Goal: Information Seeking & Learning: Learn about a topic

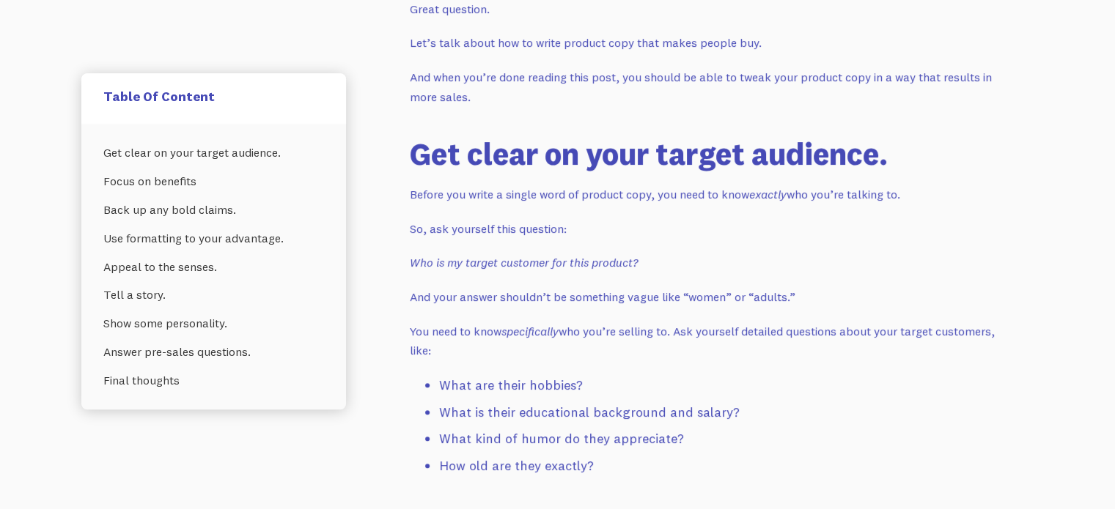
scroll to position [1173, 0]
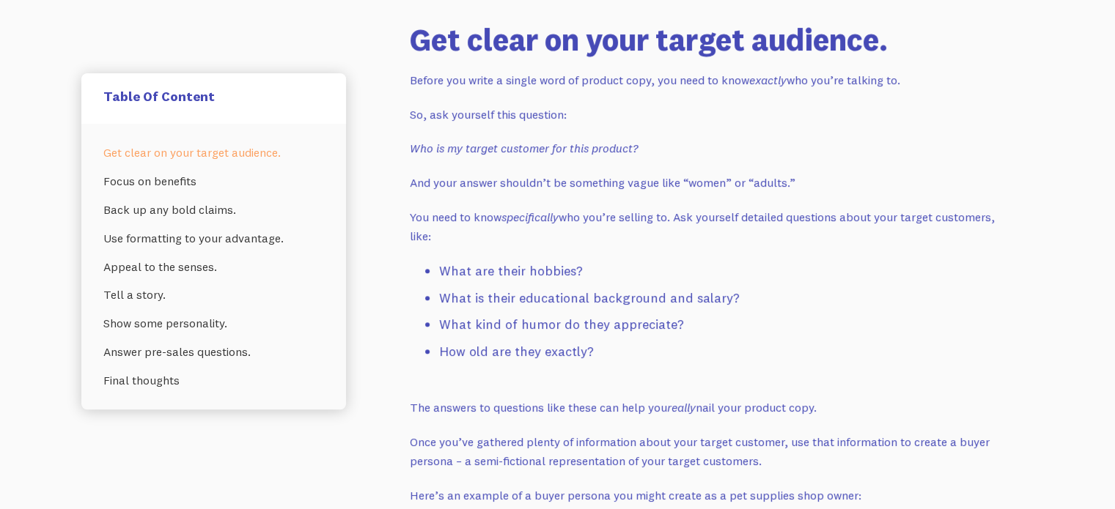
click at [453, 270] on li "What are their hobbies?" at bounding box center [717, 271] width 557 height 21
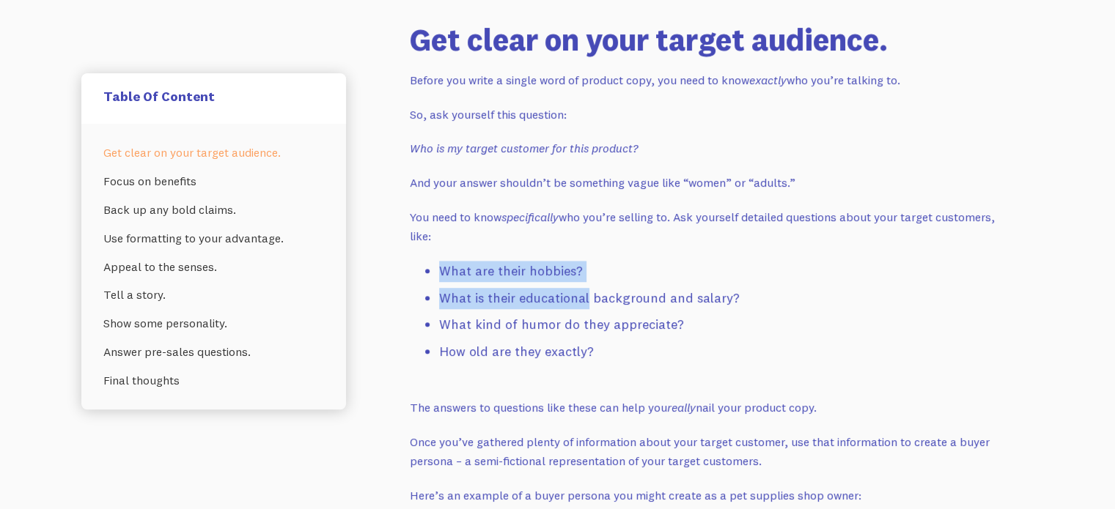
drag, startPoint x: 453, startPoint y: 270, endPoint x: 545, endPoint y: 292, distance: 94.4
click at [545, 290] on ul "What are their hobbies? What is their educational background and salary? What k…" at bounding box center [703, 315] width 586 height 108
click at [504, 307] on li "What is their educational background and salary?" at bounding box center [717, 298] width 557 height 21
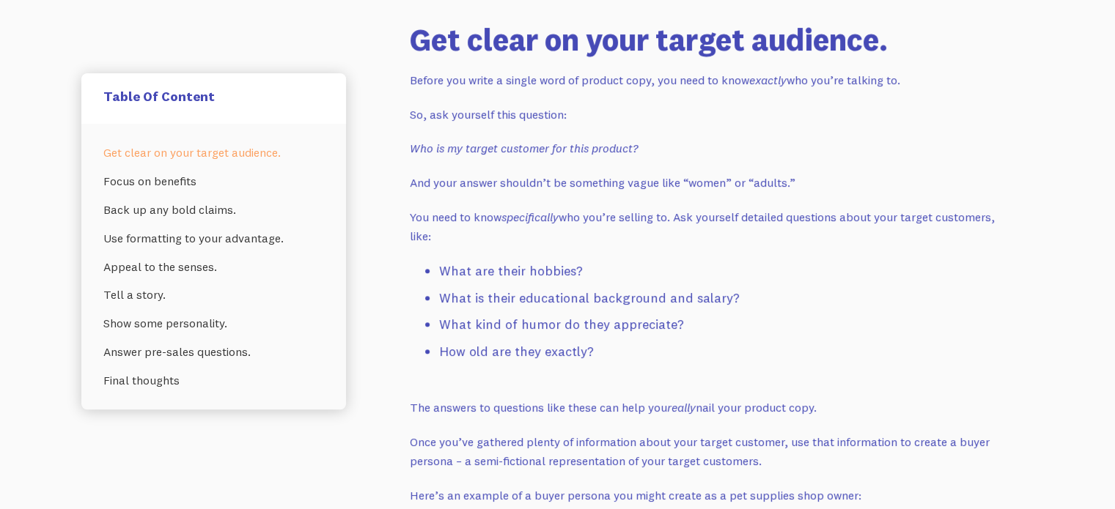
click at [462, 298] on li "What is their educational background and salary?" at bounding box center [717, 298] width 557 height 21
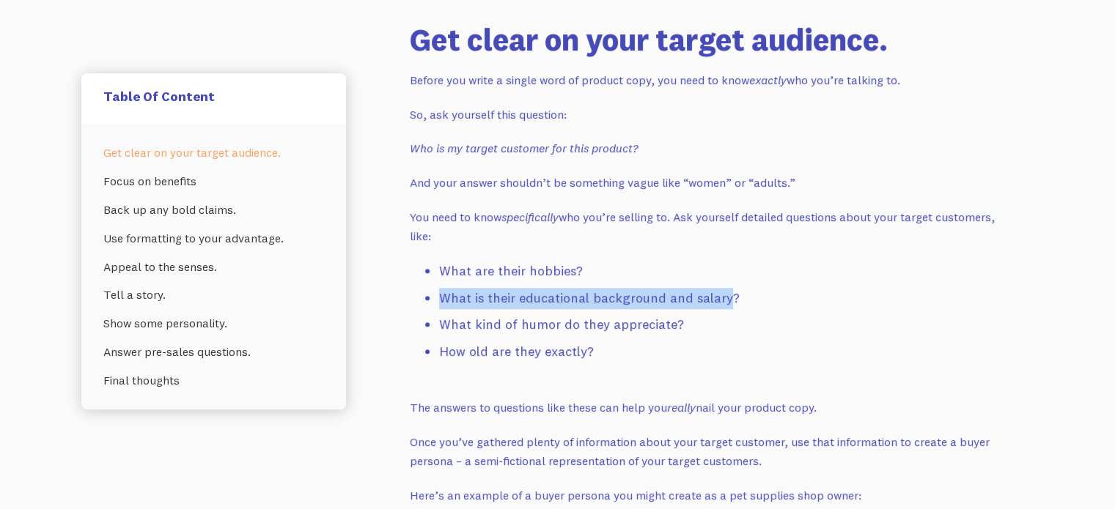
drag, startPoint x: 462, startPoint y: 298, endPoint x: 704, endPoint y: 304, distance: 241.2
click at [704, 302] on li "What is their educational background and salary?" at bounding box center [717, 298] width 557 height 21
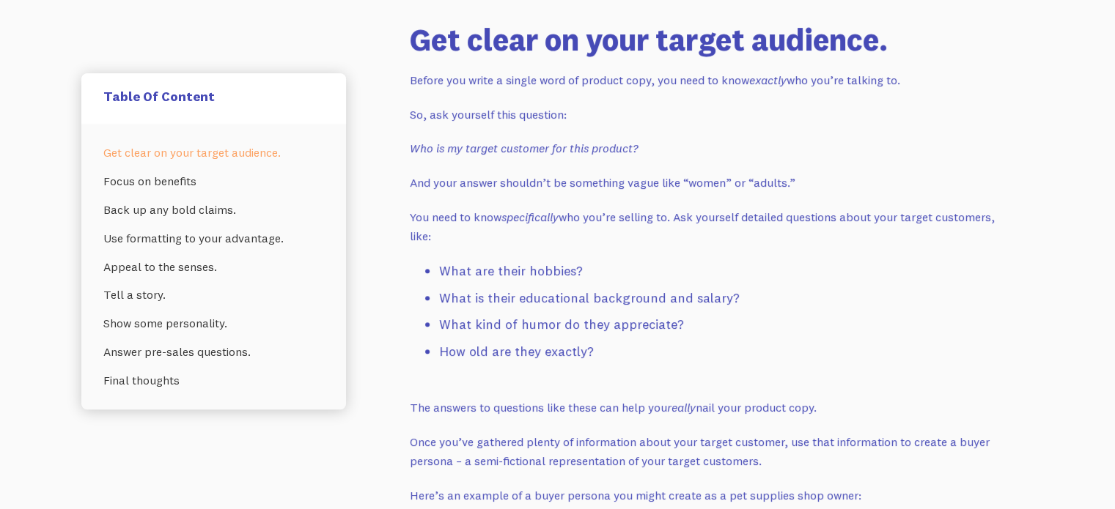
drag, startPoint x: 654, startPoint y: 330, endPoint x: 624, endPoint y: 332, distance: 29.4
click at [651, 330] on li "What kind of humor do they appreciate?" at bounding box center [717, 324] width 557 height 21
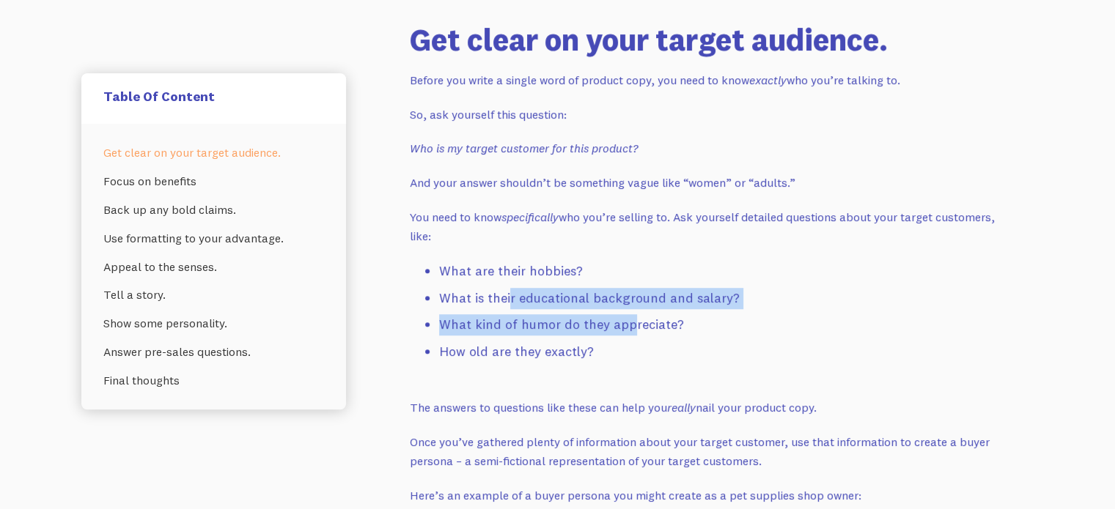
drag, startPoint x: 624, startPoint y: 332, endPoint x: 502, endPoint y: 279, distance: 133.3
click at [504, 287] on ul "What are their hobbies? What is their educational background and salary? What k…" at bounding box center [703, 315] width 586 height 108
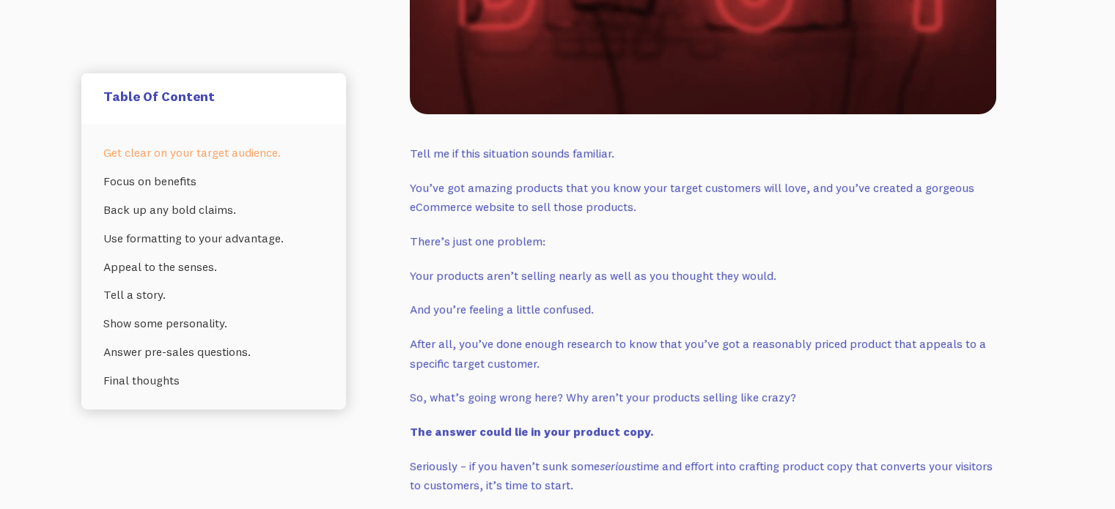
scroll to position [586, 0]
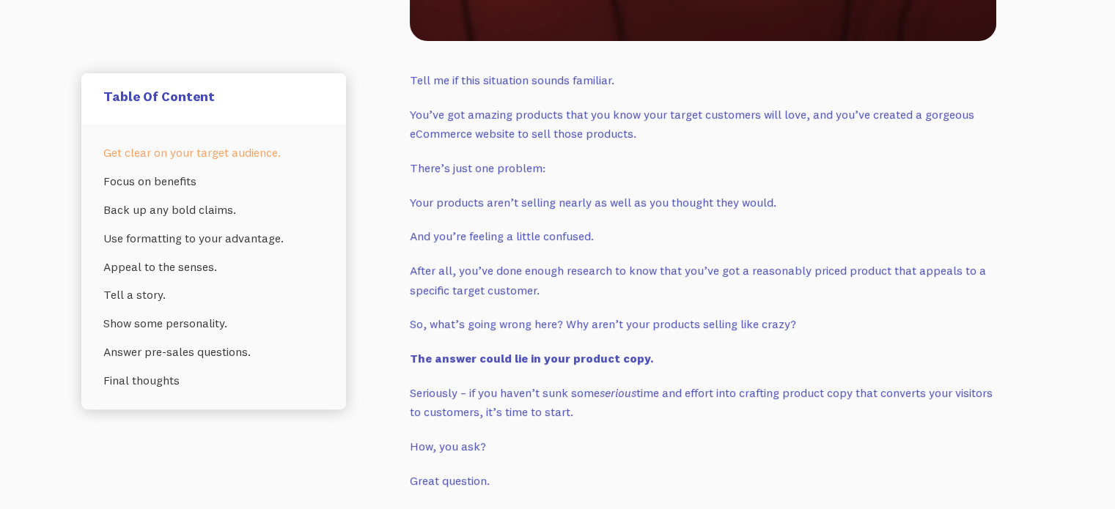
click at [413, 78] on p "Tell me if this situation sounds familiar." at bounding box center [703, 80] width 586 height 20
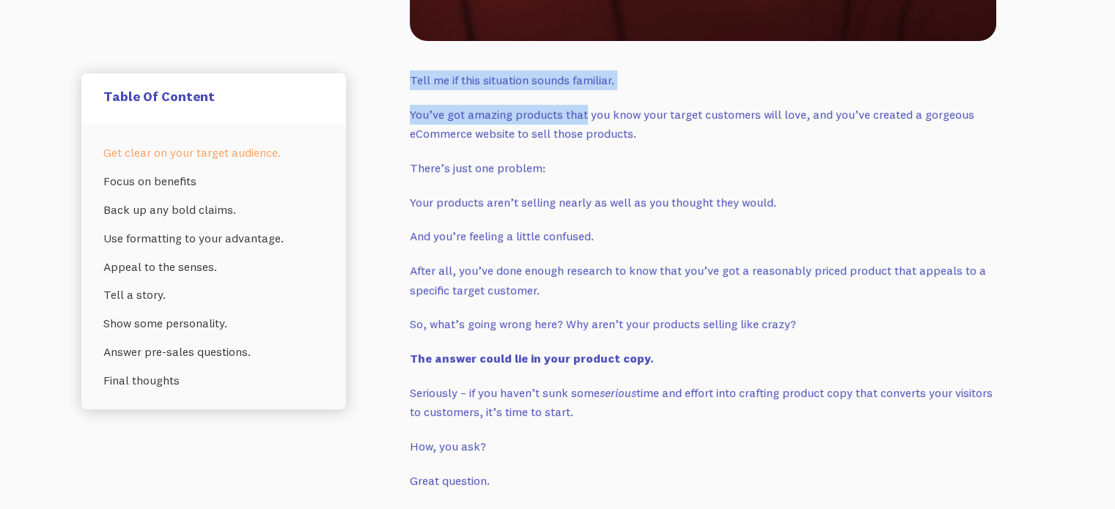
drag, startPoint x: 413, startPoint y: 78, endPoint x: 546, endPoint y: 128, distance: 141.7
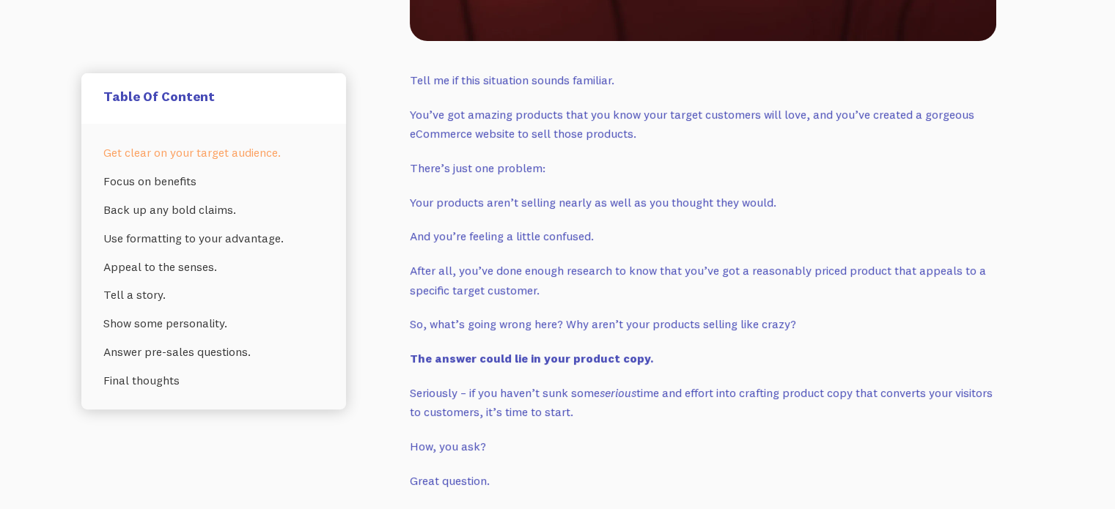
click at [546, 128] on p "You’ve got amazing products that you know your target customers will love, and …" at bounding box center [703, 124] width 586 height 39
click at [429, 113] on p "You’ve got amazing products that you know your target customers will love, and …" at bounding box center [703, 124] width 586 height 39
drag, startPoint x: 429, startPoint y: 113, endPoint x: 562, endPoint y: 138, distance: 135.0
click at [584, 122] on p "You’ve got amazing products that you know your target customers will love, and …" at bounding box center [703, 124] width 586 height 39
click at [562, 138] on p "You’ve got amazing products that you know your target customers will love, and …" at bounding box center [703, 124] width 586 height 39
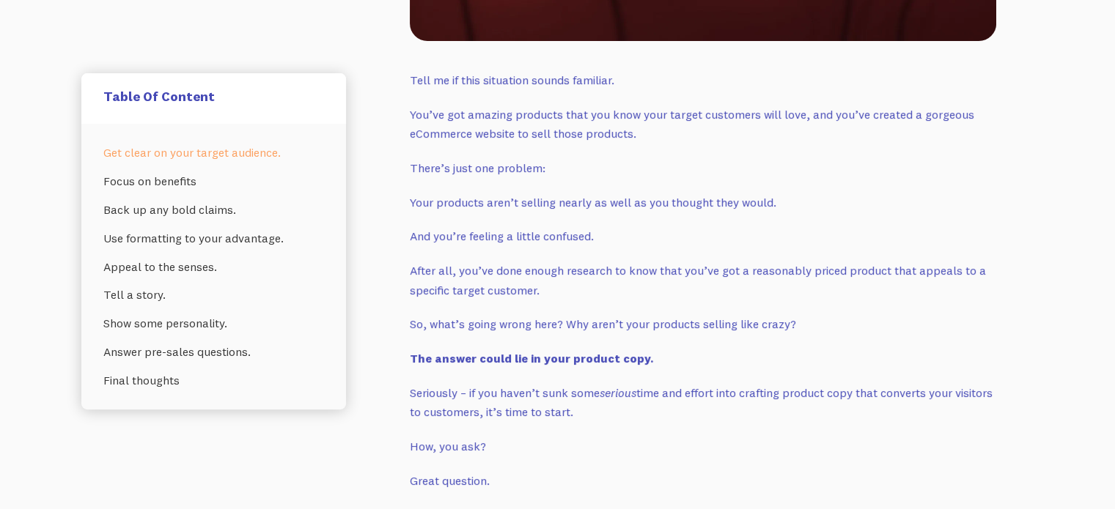
click at [428, 163] on p "There’s just one problem:" at bounding box center [703, 168] width 586 height 20
drag, startPoint x: 428, startPoint y: 163, endPoint x: 517, endPoint y: 193, distance: 93.4
click at [531, 177] on p "There’s just one problem:" at bounding box center [703, 168] width 586 height 20
drag, startPoint x: 511, startPoint y: 202, endPoint x: 456, endPoint y: 210, distance: 55.6
click at [508, 204] on p "Your products aren’t selling nearly as well as you thought they would." at bounding box center [703, 203] width 586 height 20
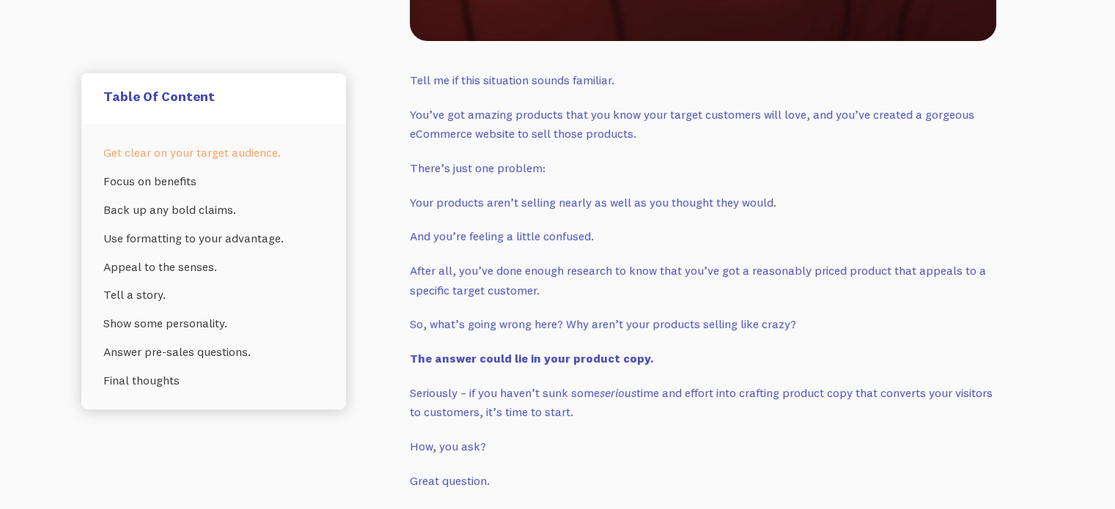
click at [413, 210] on p "Your products aren’t selling nearly as well as you thought they would." at bounding box center [703, 203] width 586 height 20
click at [422, 202] on p "Your products aren’t selling nearly as well as you thought they would." at bounding box center [703, 203] width 586 height 20
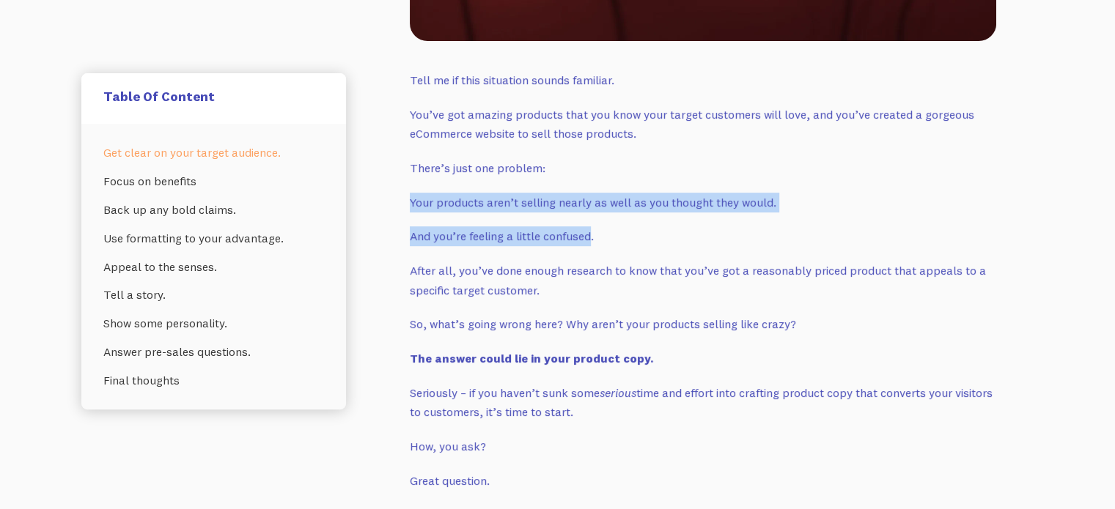
drag, startPoint x: 422, startPoint y: 202, endPoint x: 586, endPoint y: 254, distance: 172.4
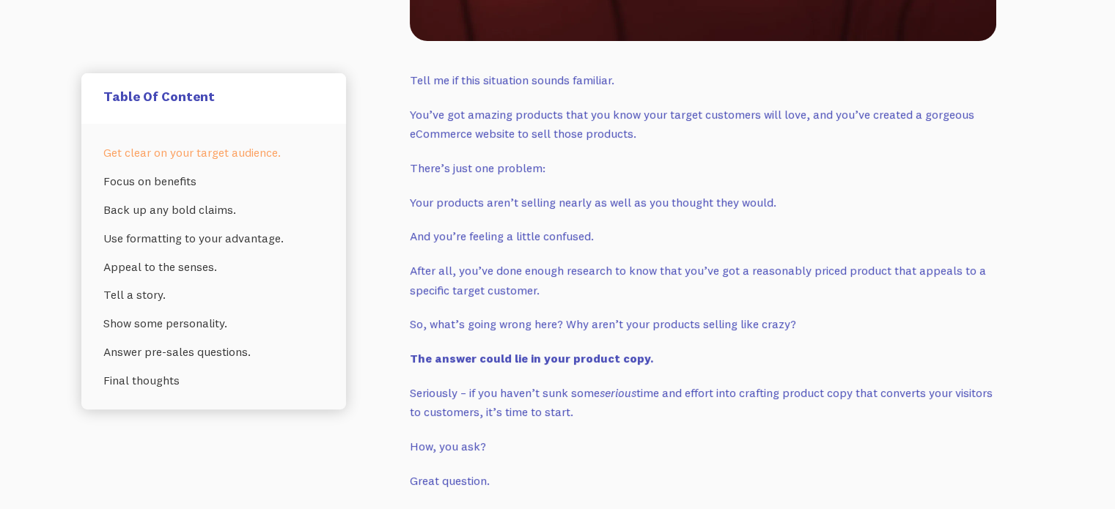
drag, startPoint x: 591, startPoint y: 275, endPoint x: 636, endPoint y: 263, distance: 46.9
click at [591, 277] on p "After all, you’ve done enough research to know that you’ve got a reasonably pri…" at bounding box center [703, 280] width 586 height 39
click at [423, 242] on p "And you’re feeling a little confused." at bounding box center [703, 236] width 586 height 20
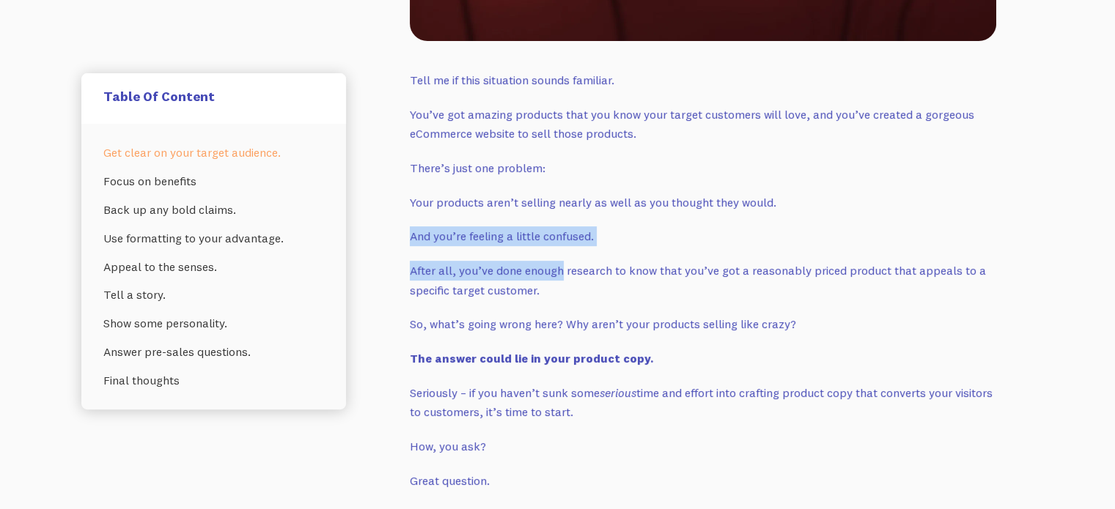
drag, startPoint x: 423, startPoint y: 242, endPoint x: 547, endPoint y: 248, distance: 124.8
click at [563, 263] on p "After all, you’ve done enough research to know that you’ve got a reasonably pri…" at bounding box center [703, 280] width 586 height 39
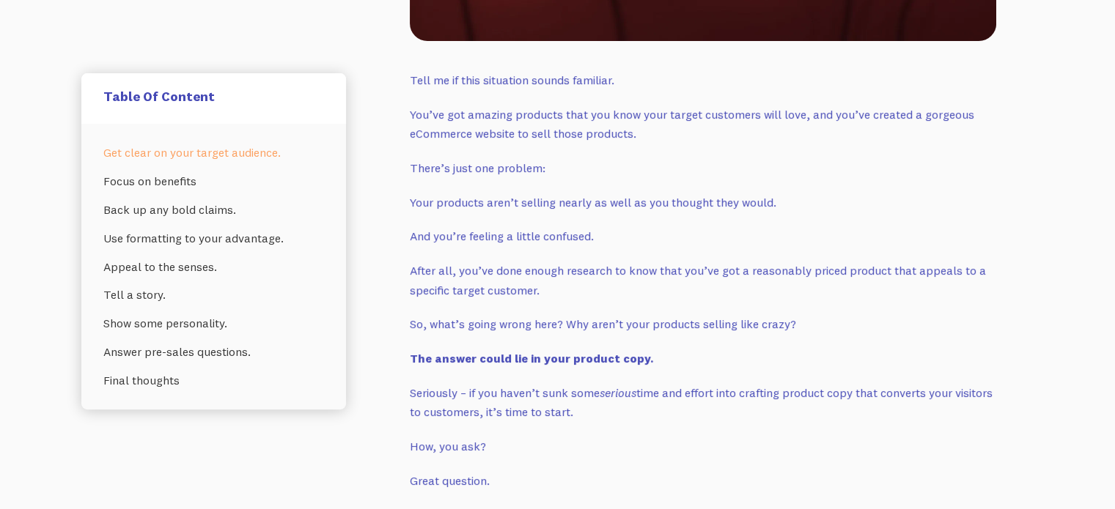
click at [434, 289] on p "After all, you’ve done enough research to know that you’ve got a reasonably pri…" at bounding box center [703, 280] width 586 height 39
click at [431, 269] on p "After all, you’ve done enough research to know that you’ve got a reasonably pri…" at bounding box center [703, 280] width 586 height 39
drag, startPoint x: 431, startPoint y: 269, endPoint x: 595, endPoint y: 284, distance: 164.9
click at [572, 277] on p "After all, you’ve done enough research to know that you’ve got a reasonably pri…" at bounding box center [703, 280] width 586 height 39
click at [609, 289] on p "After all, you’ve done enough research to know that you’ve got a reasonably pri…" at bounding box center [703, 280] width 586 height 39
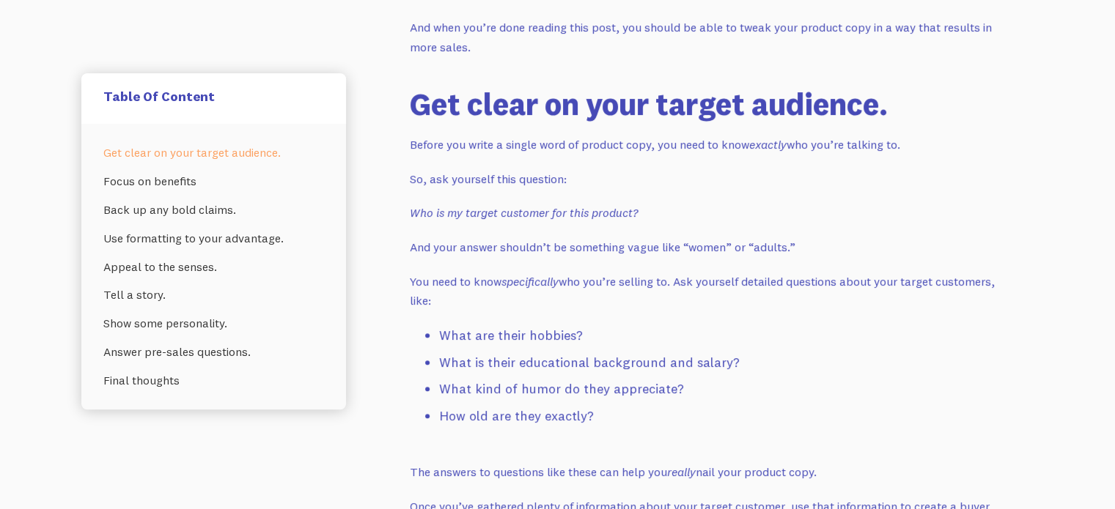
scroll to position [1099, 0]
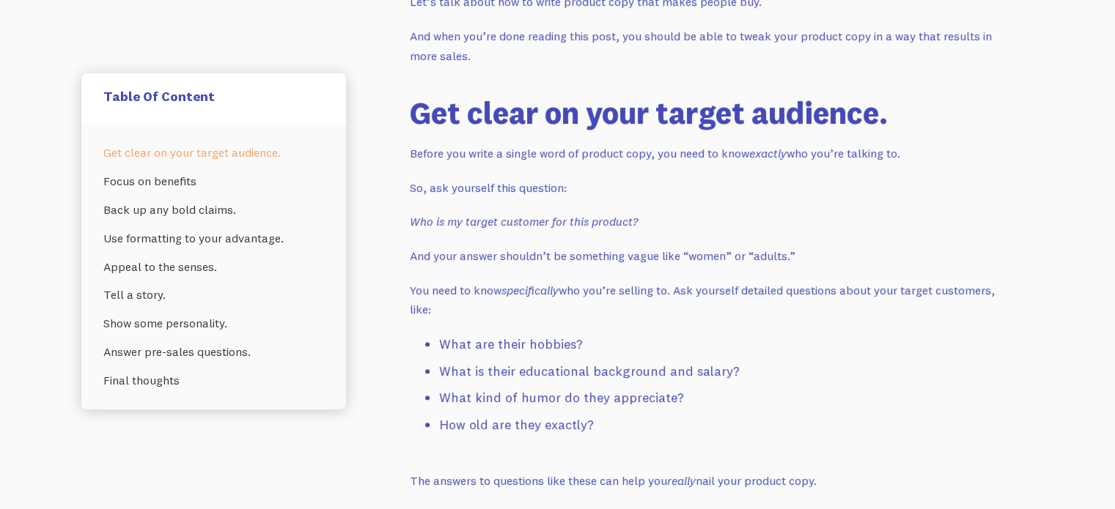
click at [427, 224] on em "Who is my target customer for this product?" at bounding box center [524, 221] width 228 height 15
drag, startPoint x: 427, startPoint y: 224, endPoint x: 558, endPoint y: 239, distance: 132.0
click at [632, 222] on em "Who is my target customer for this product?" at bounding box center [524, 221] width 228 height 15
click at [427, 218] on em "Who is my target customer for this product?" at bounding box center [524, 221] width 228 height 15
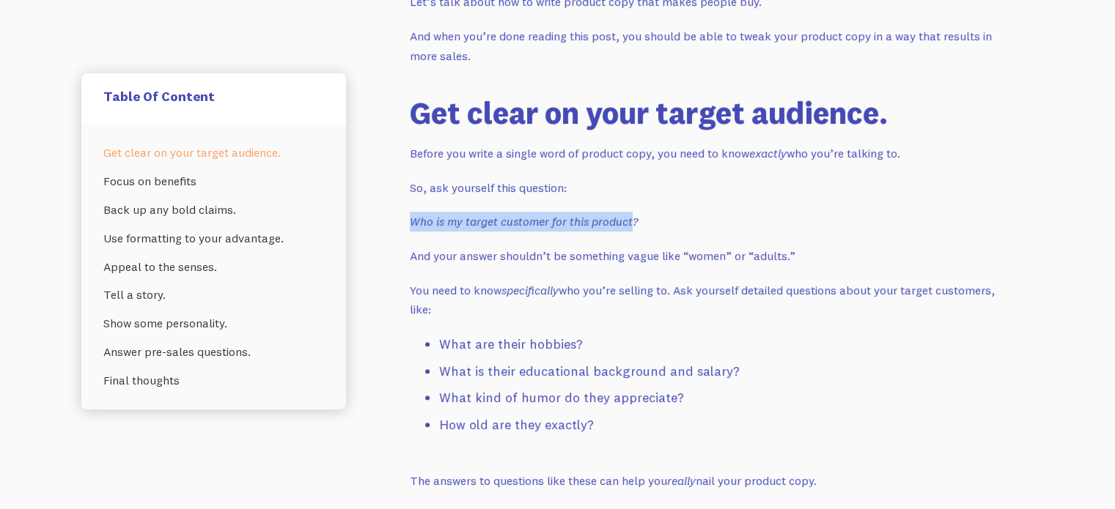
drag, startPoint x: 427, startPoint y: 218, endPoint x: 595, endPoint y: 221, distance: 168.6
click at [595, 221] on em "Who is my target customer for this product?" at bounding box center [524, 221] width 228 height 15
drag, startPoint x: 575, startPoint y: 248, endPoint x: 523, endPoint y: 256, distance: 52.7
click at [569, 249] on p "And your answer shouldn’t be something vague like “women” or “adults.”" at bounding box center [703, 256] width 586 height 20
drag, startPoint x: 428, startPoint y: 254, endPoint x: 441, endPoint y: 254, distance: 13.2
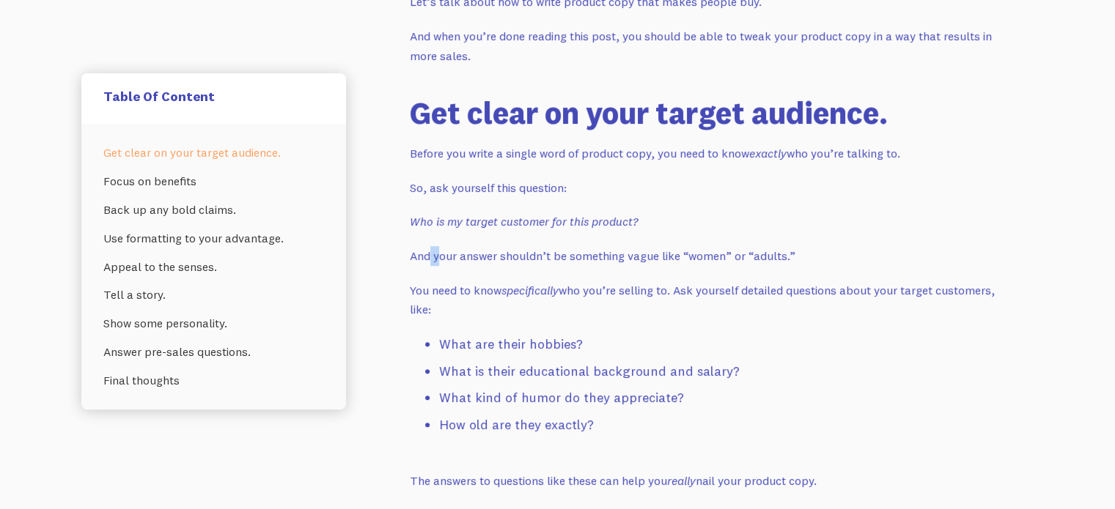
click at [440, 254] on p "And your answer shouldn’t be something vague like “women” or “adults.”" at bounding box center [703, 256] width 586 height 20
drag, startPoint x: 593, startPoint y: 295, endPoint x: 593, endPoint y: 285, distance: 10.3
click at [593, 295] on p "You need to know specifically who you’re selling to. Ask yourself detailed ques…" at bounding box center [703, 300] width 586 height 39
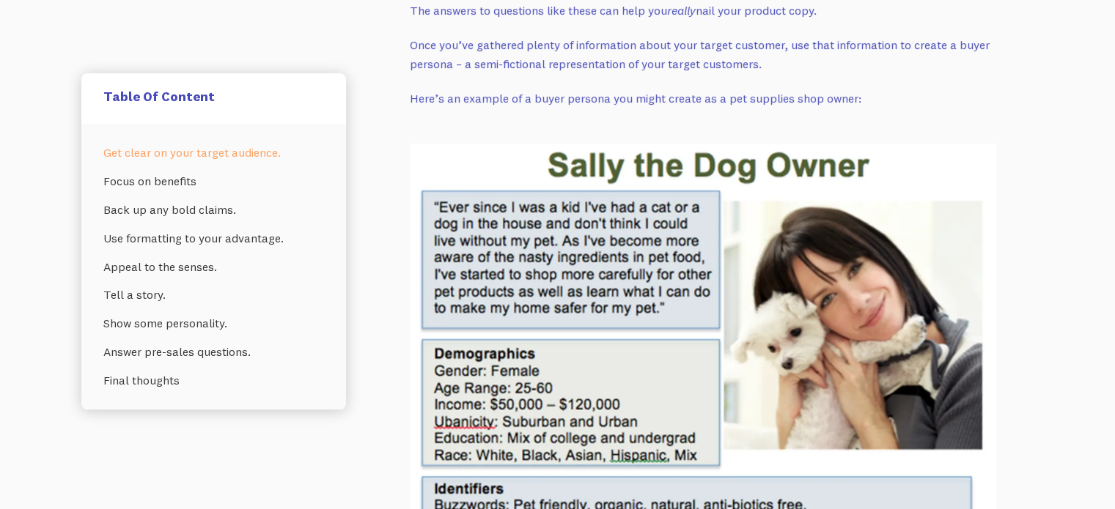
scroll to position [1612, 0]
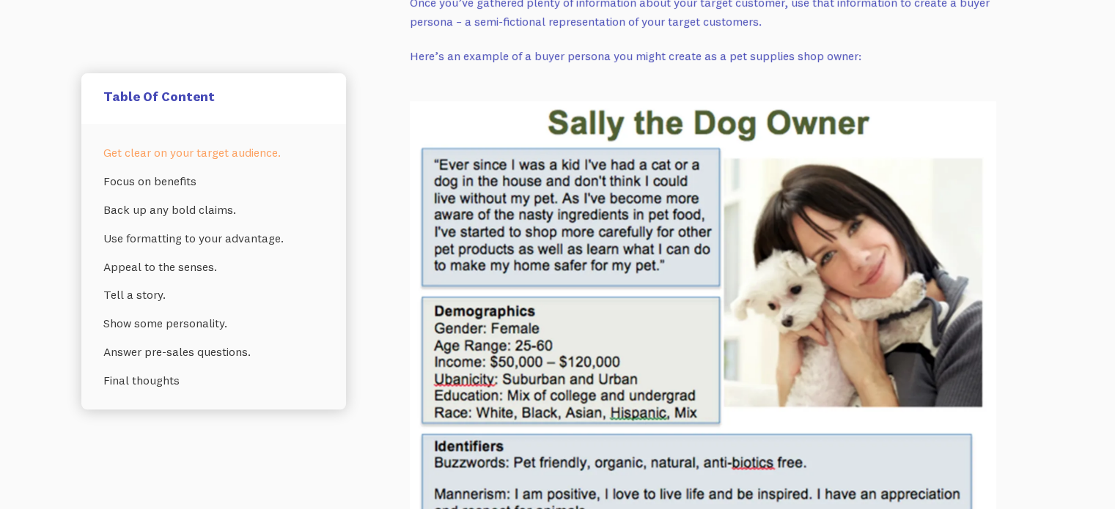
click at [542, 120] on img at bounding box center [703, 321] width 586 height 440
drag, startPoint x: 542, startPoint y: 120, endPoint x: 764, endPoint y: 96, distance: 222.6
click at [771, 122] on img at bounding box center [703, 321] width 586 height 440
click at [734, 61] on p "Here’s an example of a buyer persona you might create as a pet supplies shop ow…" at bounding box center [703, 56] width 586 height 20
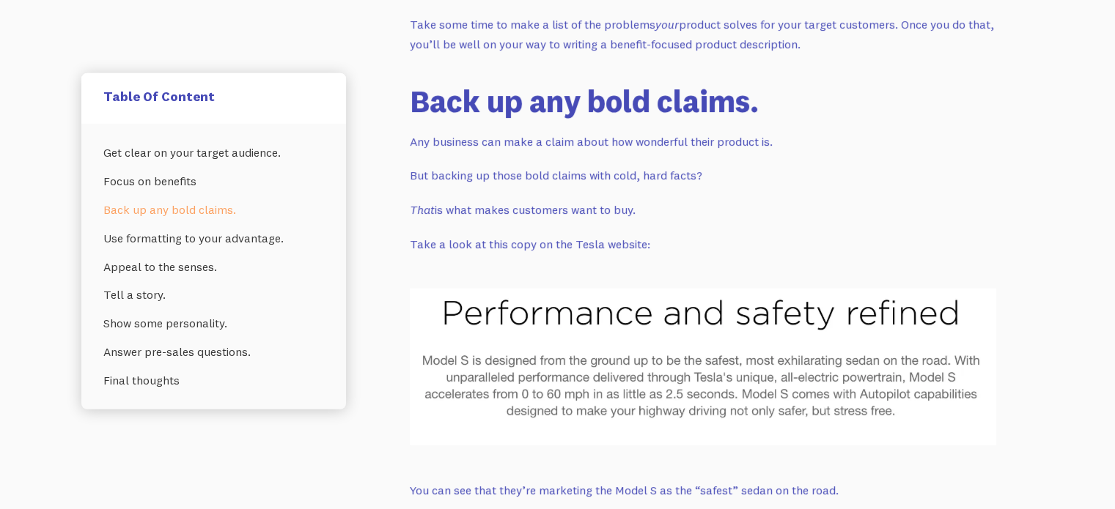
scroll to position [4104, 0]
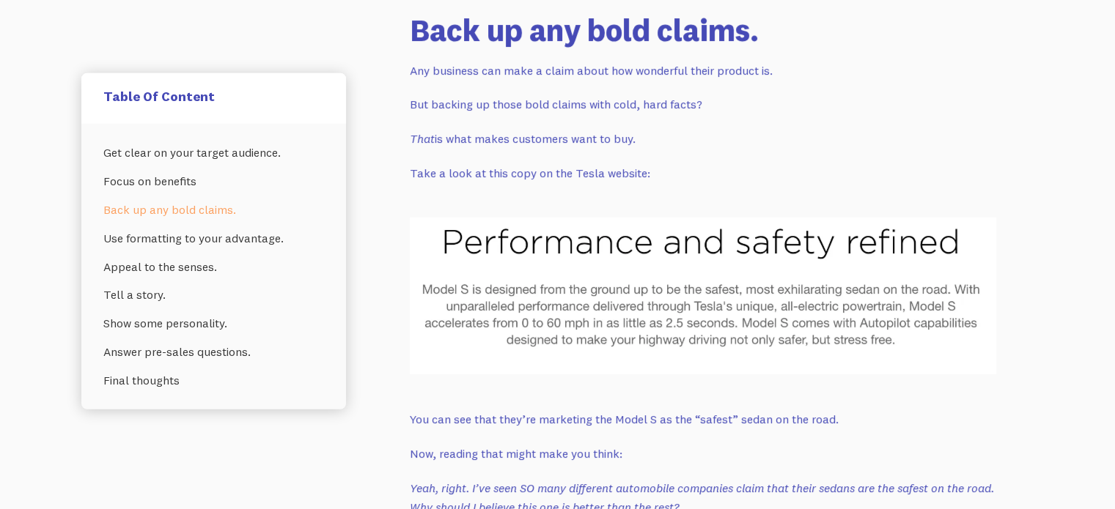
click at [410, 68] on p "Any business can make a claim about how wonderful their product is." at bounding box center [703, 71] width 586 height 20
drag, startPoint x: 410, startPoint y: 68, endPoint x: 598, endPoint y: 78, distance: 187.9
click at [539, 69] on p "Any business can make a claim about how wonderful their product is." at bounding box center [703, 71] width 586 height 20
drag, startPoint x: 598, startPoint y: 78, endPoint x: 460, endPoint y: 61, distance: 138.9
click at [593, 78] on p "Any business can make a claim about how wonderful their product is." at bounding box center [703, 71] width 586 height 20
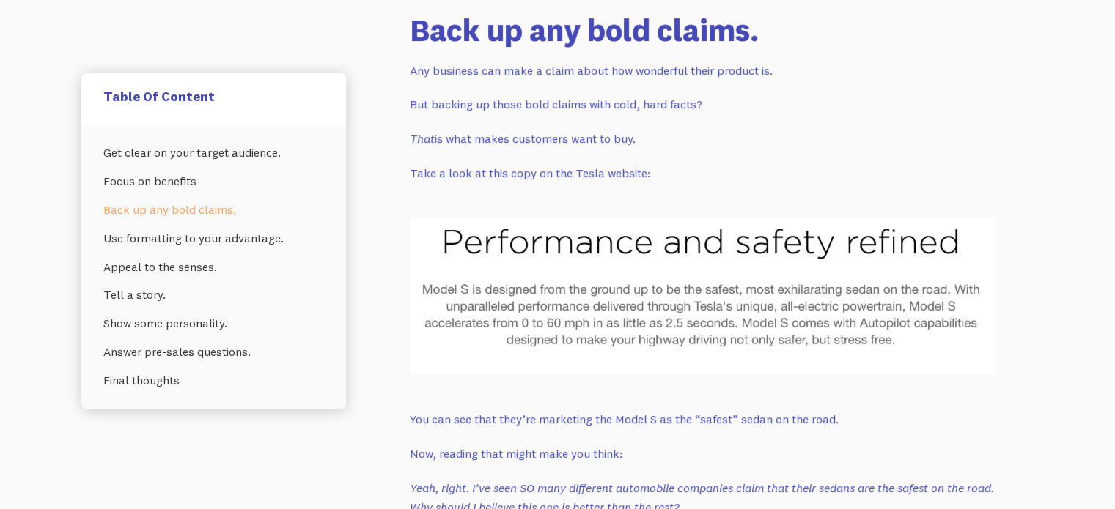
click at [460, 61] on p "Any business can make a claim about how wonderful their product is." at bounding box center [703, 71] width 586 height 20
drag, startPoint x: 460, startPoint y: 61, endPoint x: 563, endPoint y: 95, distance: 108.0
click at [606, 70] on p "Any business can make a claim about how wonderful their product is." at bounding box center [703, 71] width 586 height 20
drag, startPoint x: 557, startPoint y: 96, endPoint x: 452, endPoint y: 106, distance: 105.2
click at [556, 96] on p "But backing up those bold claims with cold, hard facts?" at bounding box center [703, 105] width 586 height 20
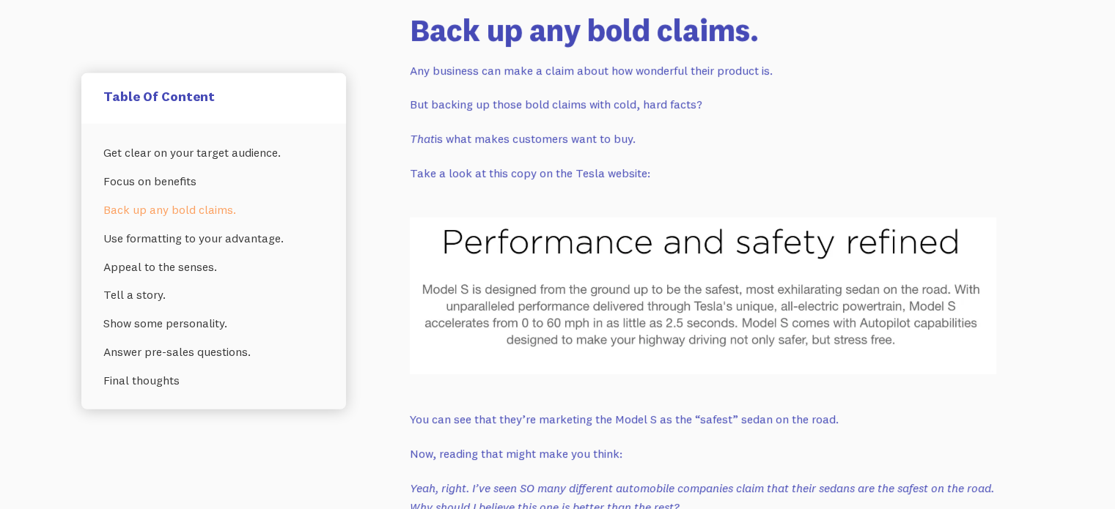
drag, startPoint x: 406, startPoint y: 108, endPoint x: 580, endPoint y: 104, distance: 173.7
click at [610, 104] on p "But backing up those bold claims with cold, hard facts?" at bounding box center [703, 105] width 586 height 20
click at [479, 103] on p "But backing up those bold claims with cold, hard facts?" at bounding box center [703, 105] width 586 height 20
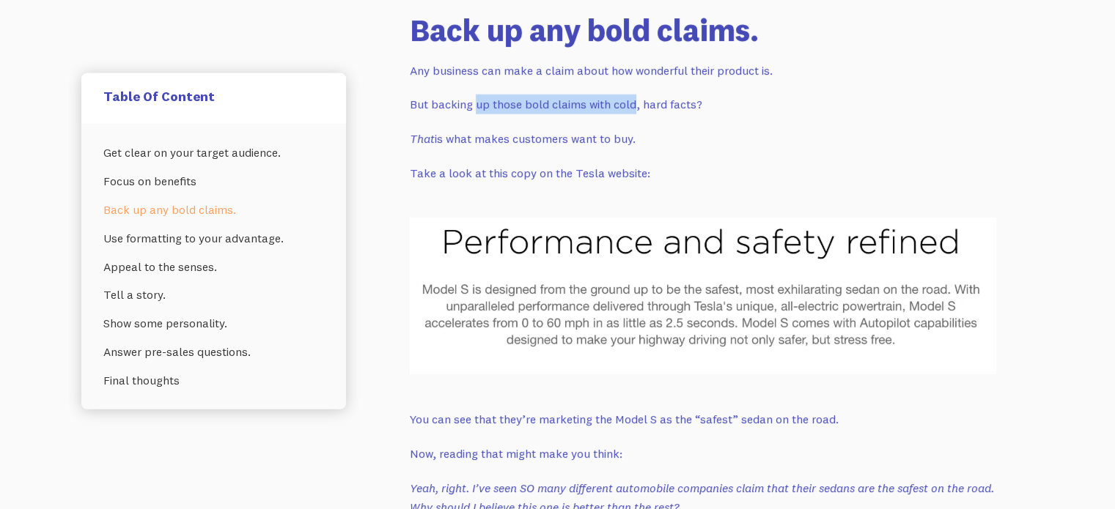
drag, startPoint x: 479, startPoint y: 103, endPoint x: 614, endPoint y: 101, distance: 134.9
click at [614, 101] on p "But backing up those bold claims with cold, hard facts?" at bounding box center [703, 105] width 586 height 20
click at [656, 97] on p "But backing up those bold claims with cold, hard facts?" at bounding box center [703, 105] width 586 height 20
click at [644, 96] on p "But backing up those bold claims with cold, hard facts?" at bounding box center [703, 105] width 586 height 20
drag, startPoint x: 644, startPoint y: 96, endPoint x: 671, endPoint y: 115, distance: 32.5
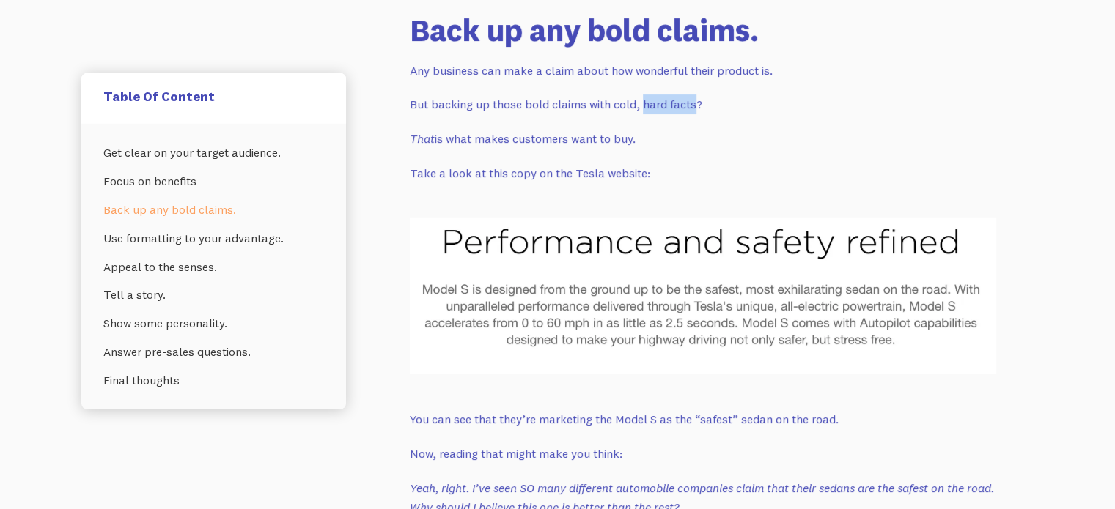
click at [686, 99] on p "But backing up those bold claims with cold, hard facts?" at bounding box center [703, 105] width 586 height 20
click at [418, 139] on em "That" at bounding box center [422, 138] width 25 height 15
drag, startPoint x: 418, startPoint y: 139, endPoint x: 633, endPoint y: 138, distance: 215.5
click at [633, 138] on p "That is what makes customers want to buy." at bounding box center [703, 139] width 586 height 20
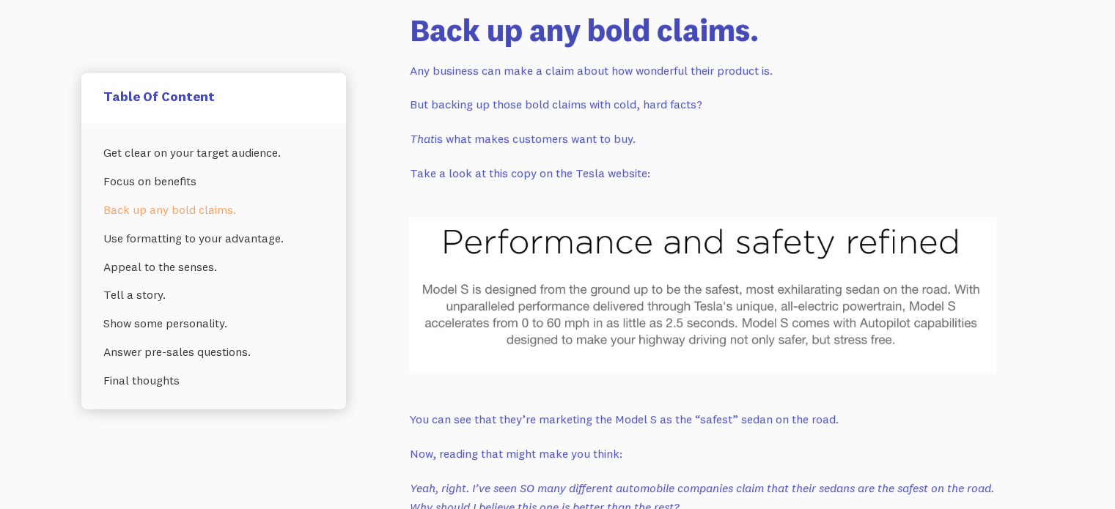
click at [424, 169] on p "Take a look at this copy on the Tesla website:" at bounding box center [703, 173] width 586 height 20
drag, startPoint x: 424, startPoint y: 169, endPoint x: 650, endPoint y: 171, distance: 225.7
click at [650, 171] on p "Take a look at this copy on the Tesla website:" at bounding box center [703, 173] width 586 height 20
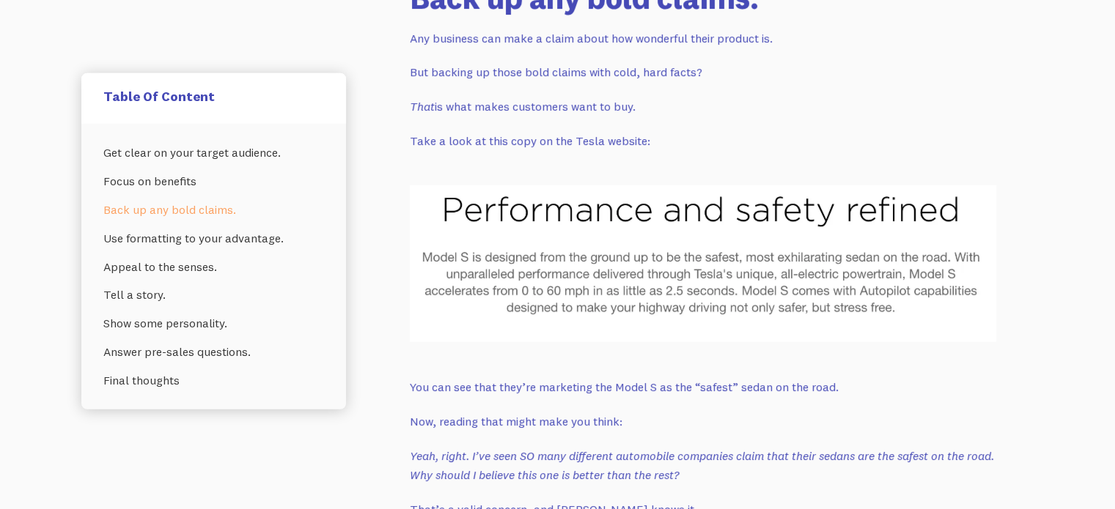
scroll to position [4251, 0]
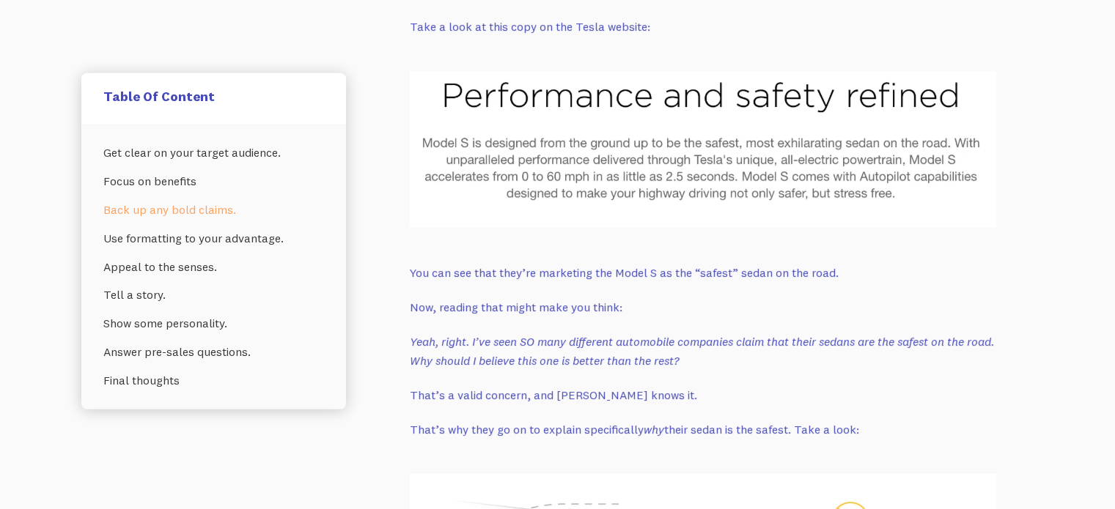
click at [449, 99] on img at bounding box center [703, 149] width 586 height 157
drag, startPoint x: 449, startPoint y: 99, endPoint x: 800, endPoint y: 284, distance: 396.7
click at [802, 180] on img at bounding box center [703, 149] width 586 height 157
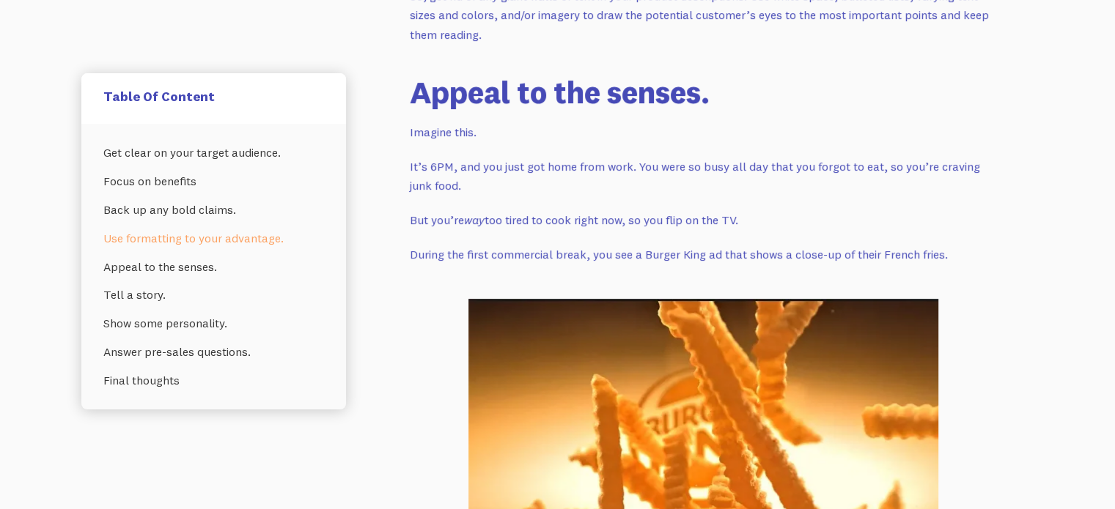
scroll to position [5790, 0]
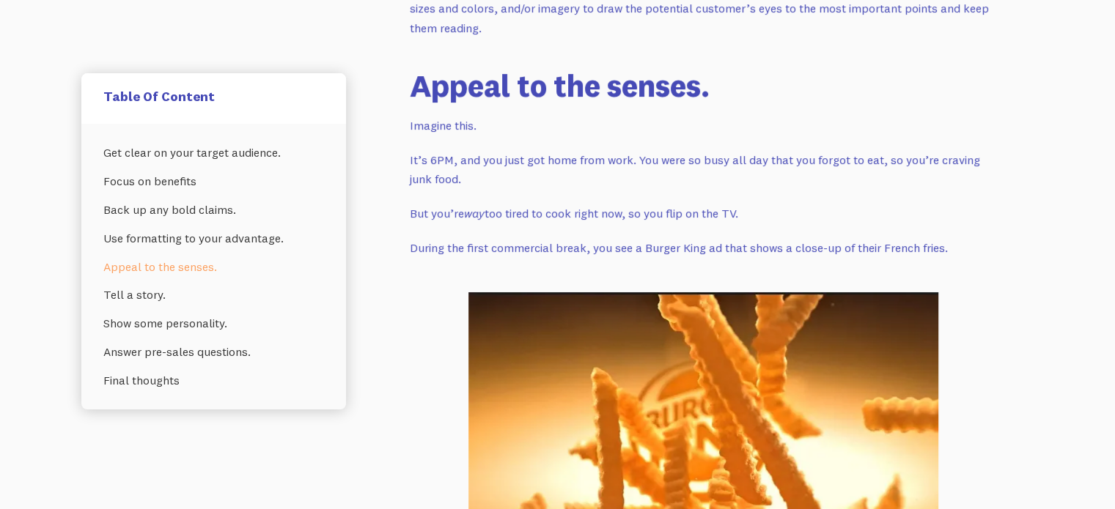
click at [417, 87] on h2 "Appeal to the senses." at bounding box center [703, 85] width 586 height 37
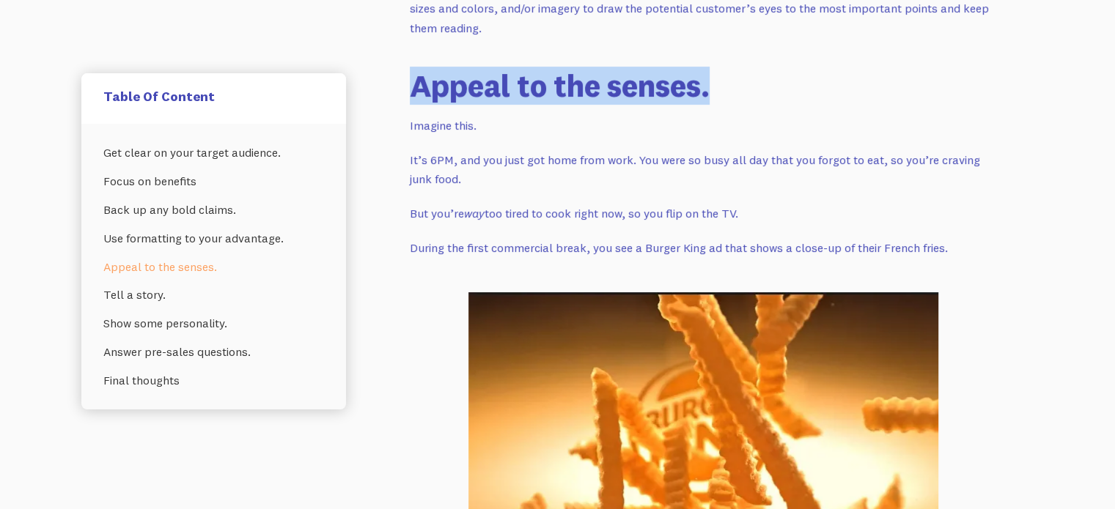
drag, startPoint x: 417, startPoint y: 87, endPoint x: 647, endPoint y: 135, distance: 235.0
click at [706, 102] on h2 "Appeal to the senses." at bounding box center [703, 85] width 586 height 37
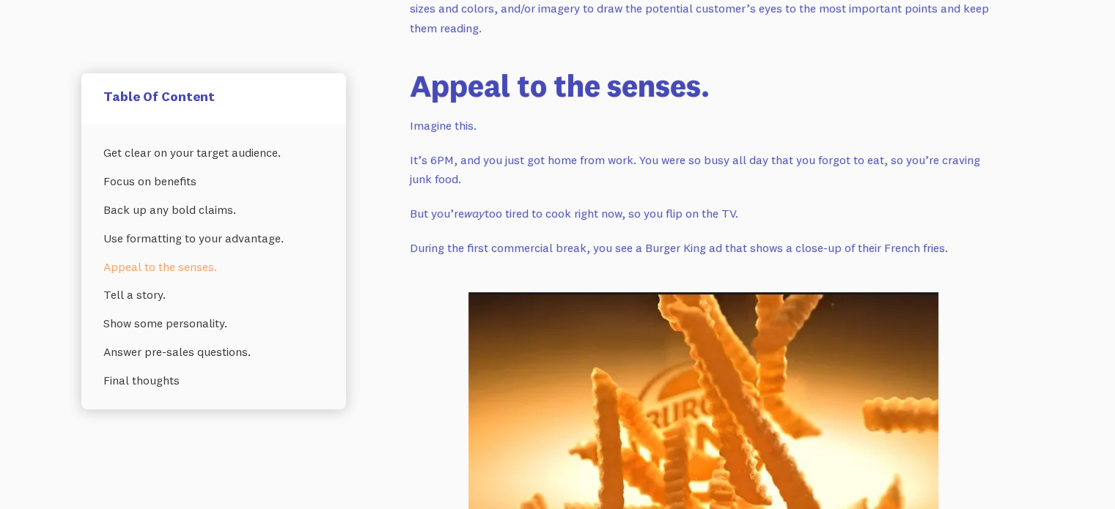
drag, startPoint x: 647, startPoint y: 135, endPoint x: 595, endPoint y: 135, distance: 52.0
click at [429, 128] on p "Imagine this." at bounding box center [703, 126] width 586 height 20
drag
click at [457, 128] on p "Imagine this." at bounding box center [703, 126] width 586 height 20
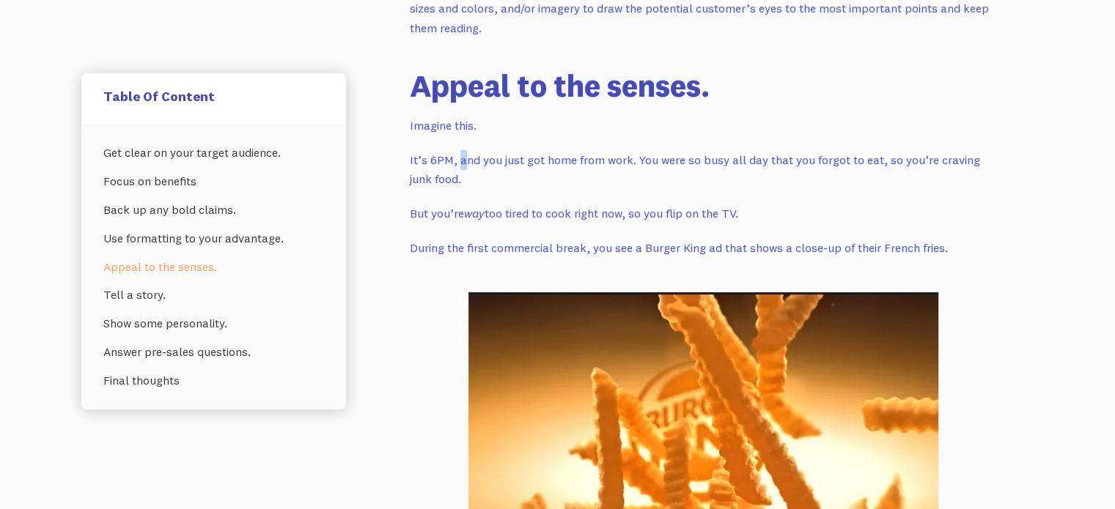
click at [414, 156] on p "It’s 6PM, and you just got home from work. You were so busy all day that you fo…" at bounding box center [703, 169] width 586 height 39
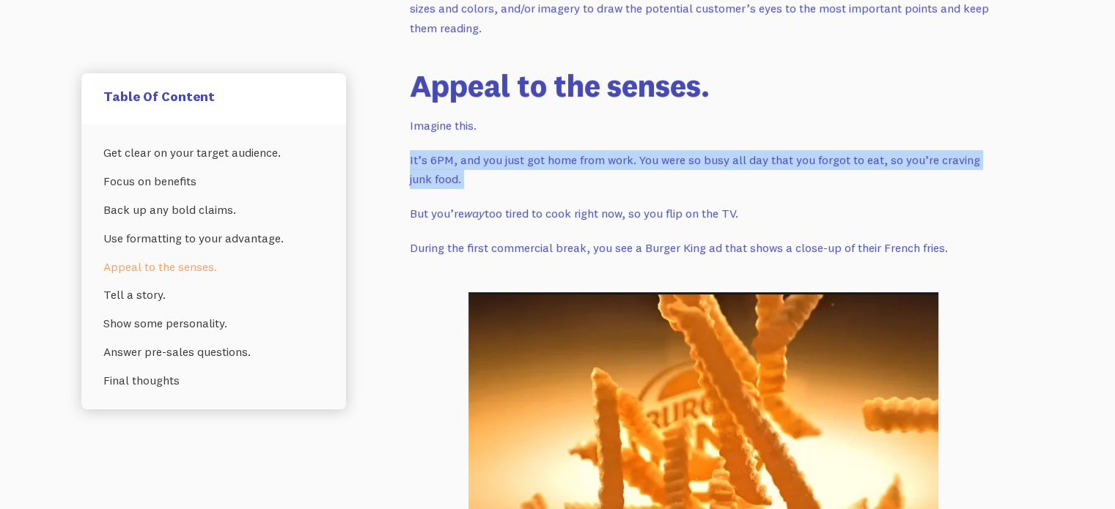
click at [489, 177] on p "It’s 6PM, and you just got home from work. You were so busy all day that you fo…" at bounding box center [703, 169] width 586 height 39
click at [485, 153] on p "It’s 6PM, and you just got home from work. You were so busy all day that you fo…" at bounding box center [703, 169] width 586 height 39
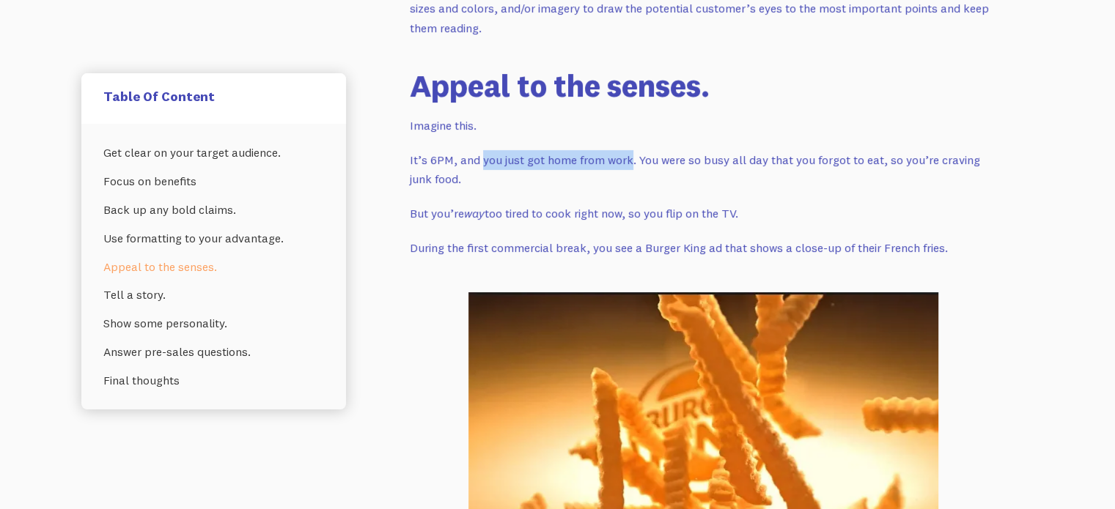
click at [616, 155] on p "It’s 6PM, and you just got home from work. You were so busy all day that you fo…" at bounding box center [703, 169] width 586 height 39
click at [671, 169] on p "It’s 6PM, and you just got home from work. You were so busy all day that you fo…" at bounding box center [703, 169] width 586 height 39
click at [647, 158] on p "It’s 6PM, and you just got home from work. You were so busy all day that you fo…" at bounding box center [703, 169] width 586 height 39
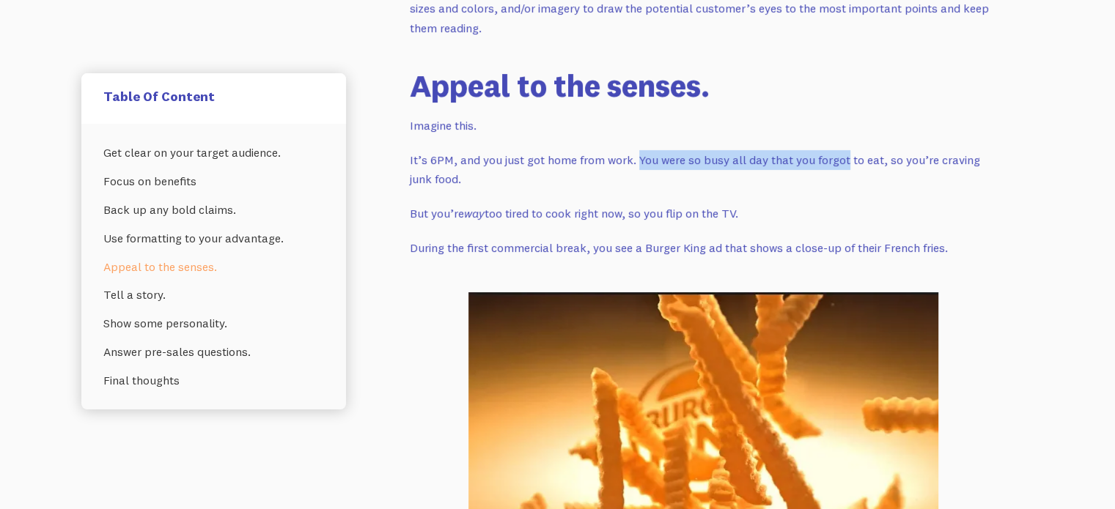
click at [819, 166] on p "It’s 6PM, and you just got home from work. You were so busy all day that you fo…" at bounding box center [703, 169] width 586 height 39
click at [857, 155] on p "It’s 6PM, and you just got home from work. You were so busy all day that you fo…" at bounding box center [703, 169] width 586 height 39
